Goal: Information Seeking & Learning: Understand process/instructions

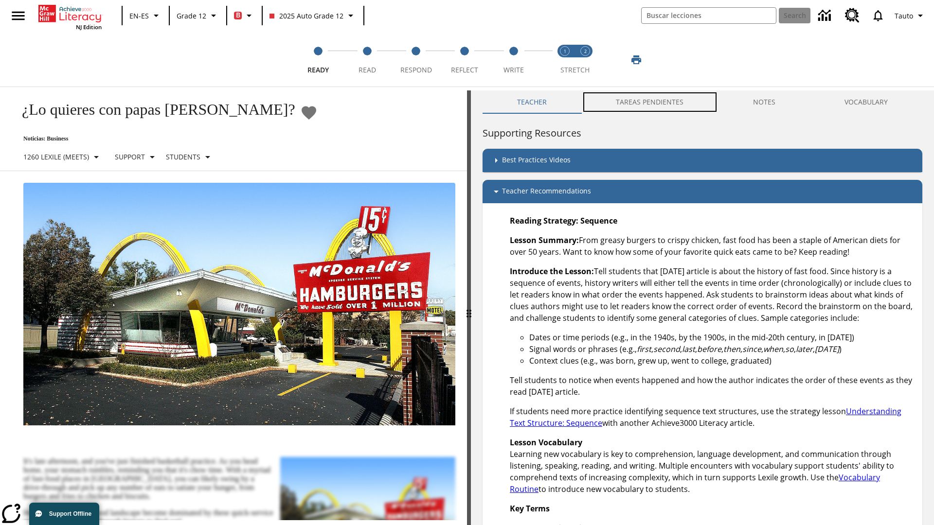
click at [644, 102] on button "TAREAS PENDIENTES" at bounding box center [649, 101] width 137 height 23
click at [650, 102] on button "TAREAS PENDIENTES" at bounding box center [649, 101] width 137 height 23
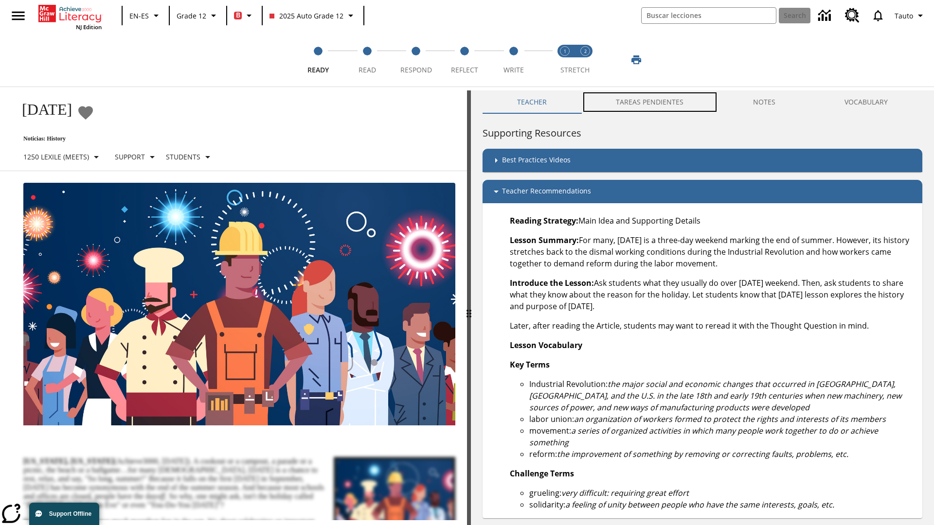
click at [650, 102] on button "TAREAS PENDIENTES" at bounding box center [649, 101] width 137 height 23
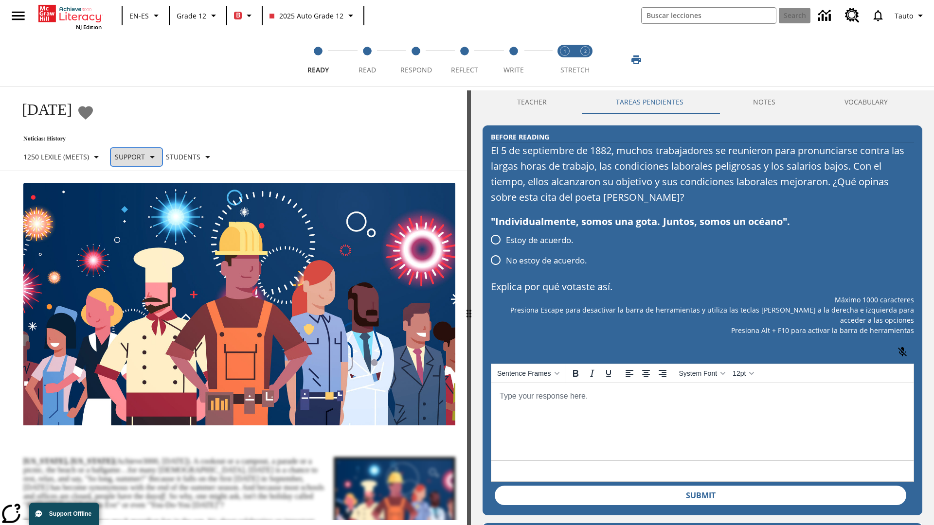
click at [141, 157] on p "Support" at bounding box center [130, 157] width 30 height 10
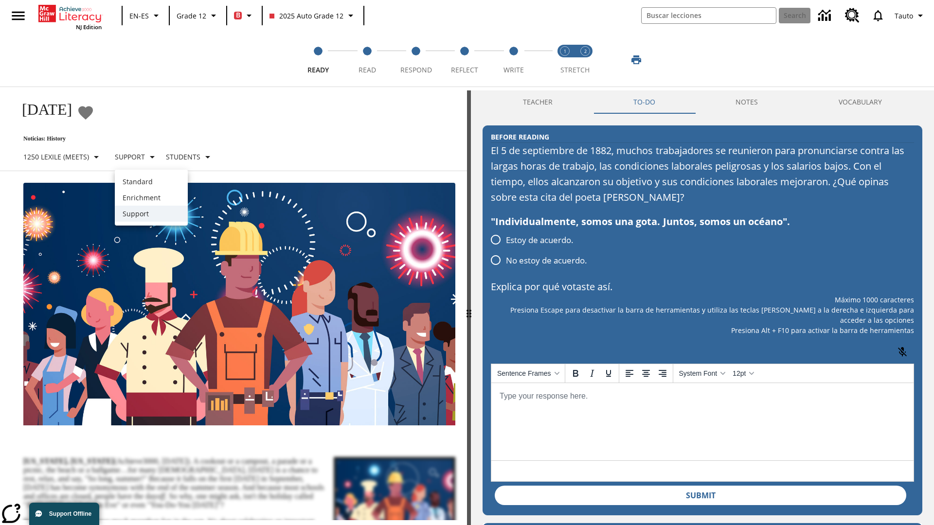
click at [151, 214] on p "Support" at bounding box center [151, 214] width 57 height 10
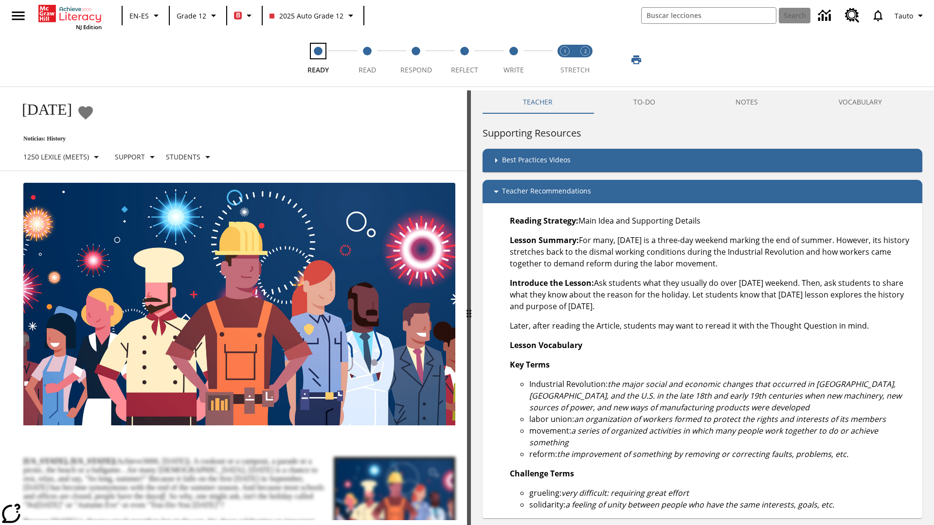
click at [318, 60] on span "Ready" at bounding box center [317, 66] width 21 height 18
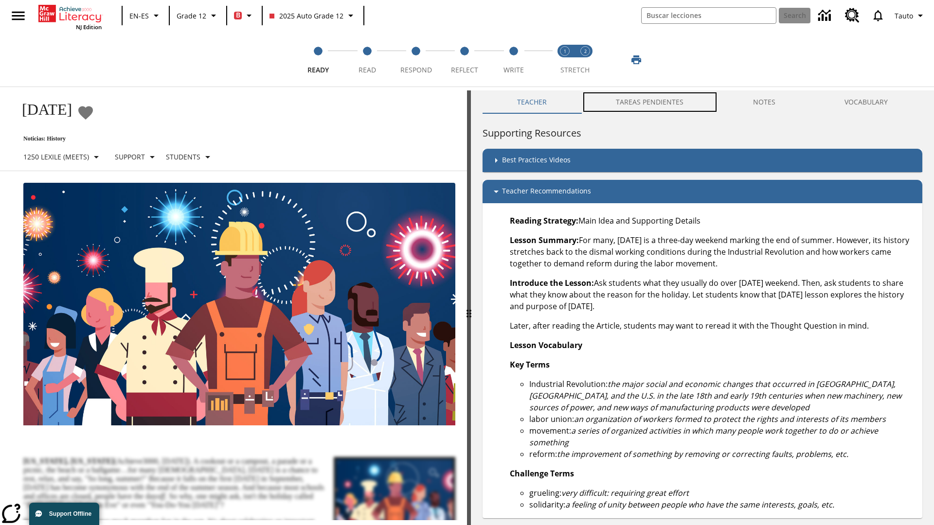
click at [644, 102] on button "TAREAS PENDIENTES" at bounding box center [649, 101] width 137 height 23
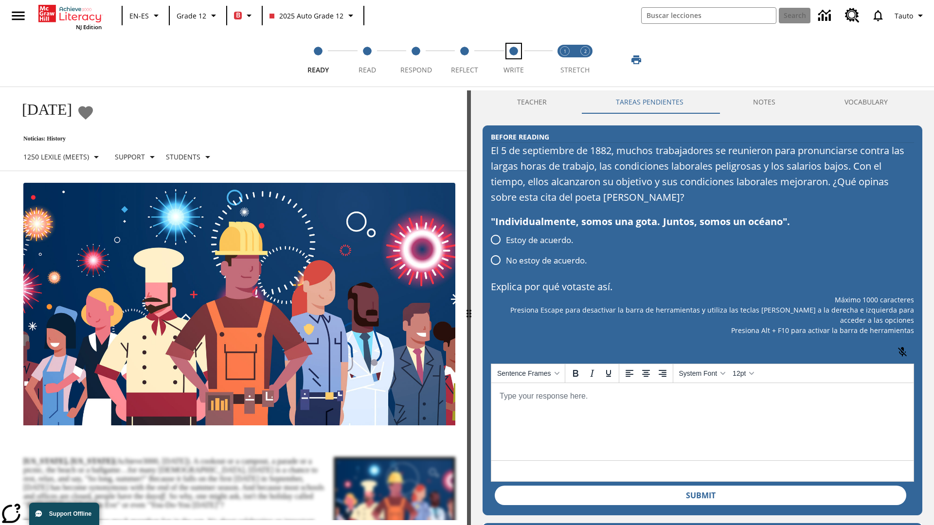
click at [513, 60] on span "Write" at bounding box center [513, 66] width 20 height 18
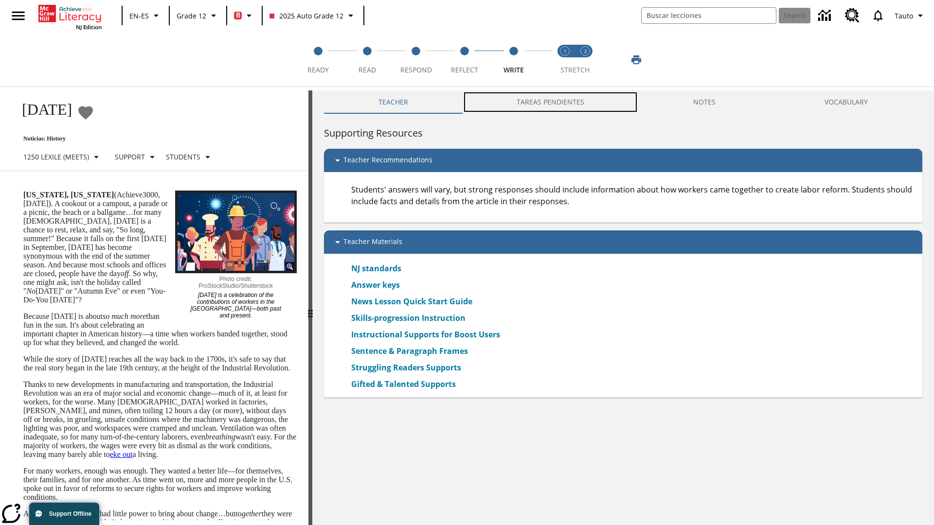
scroll to position [0, 0]
click at [545, 102] on button "TAREAS PENDIENTES" at bounding box center [550, 101] width 177 height 23
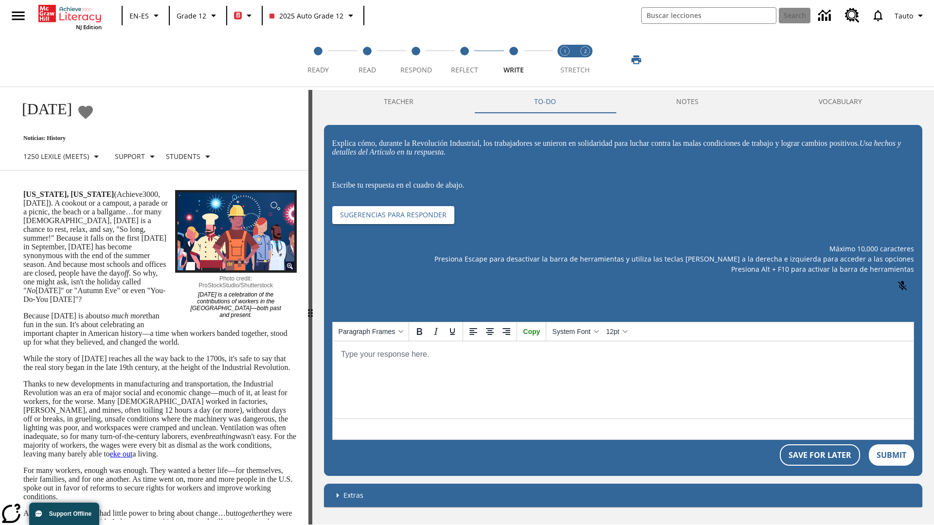
scroll to position [0, 0]
